Goal: Task Accomplishment & Management: Manage account settings

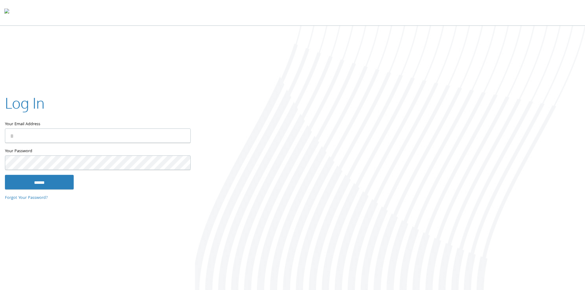
type input "**********"
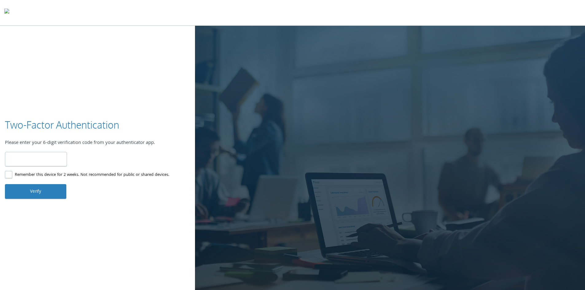
click at [52, 160] on input "number" at bounding box center [36, 159] width 62 height 14
type input "*"
type input "******"
